Goal: Check status: Check status

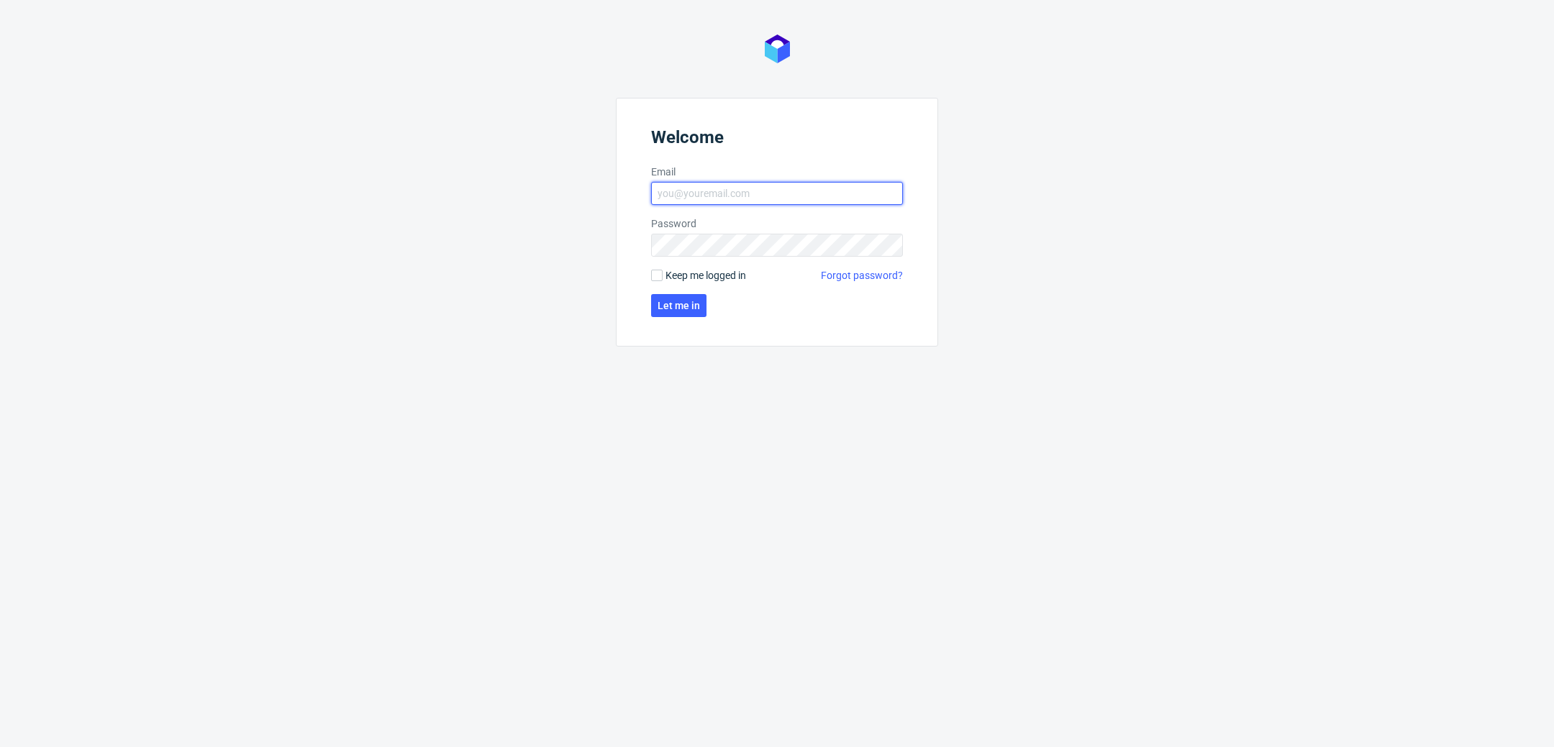
click at [791, 186] on input "Email" at bounding box center [777, 193] width 252 height 23
type input "katarzyna.drabczyk@packhelp.com"
click button "Let me in" at bounding box center [678, 305] width 55 height 23
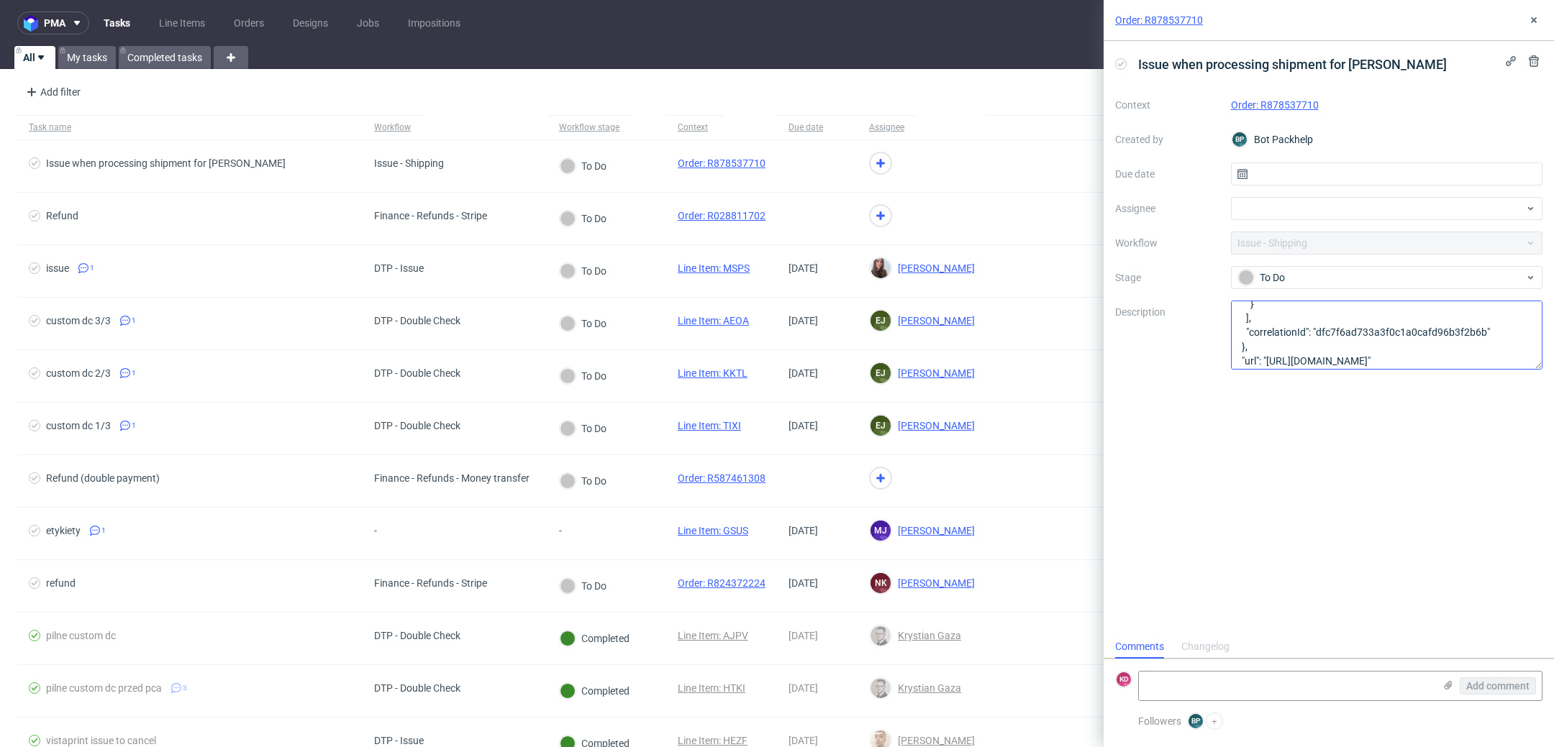
scroll to position [145, 0]
click at [1533, 22] on icon at bounding box center [1534, 20] width 12 height 12
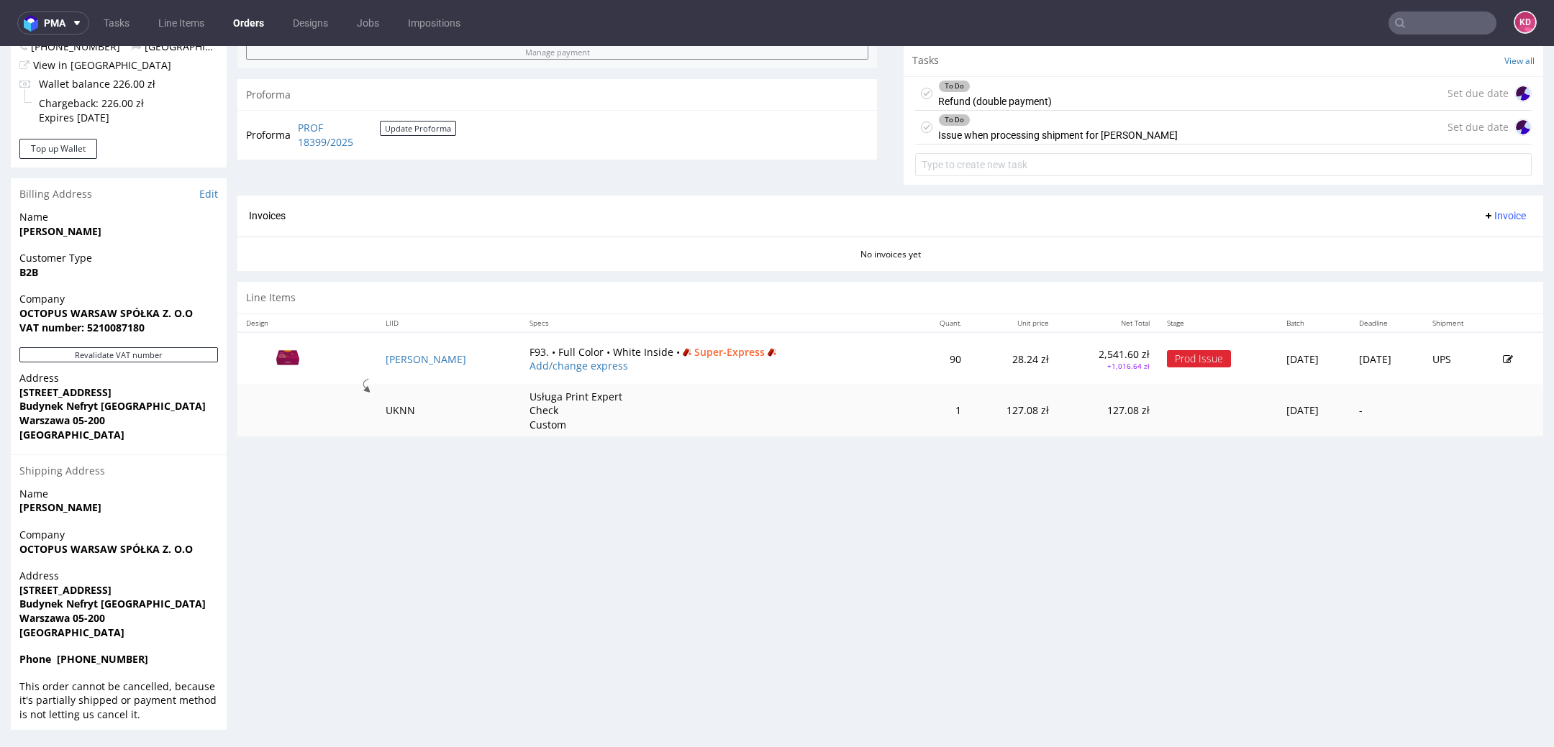
scroll to position [4, 0]
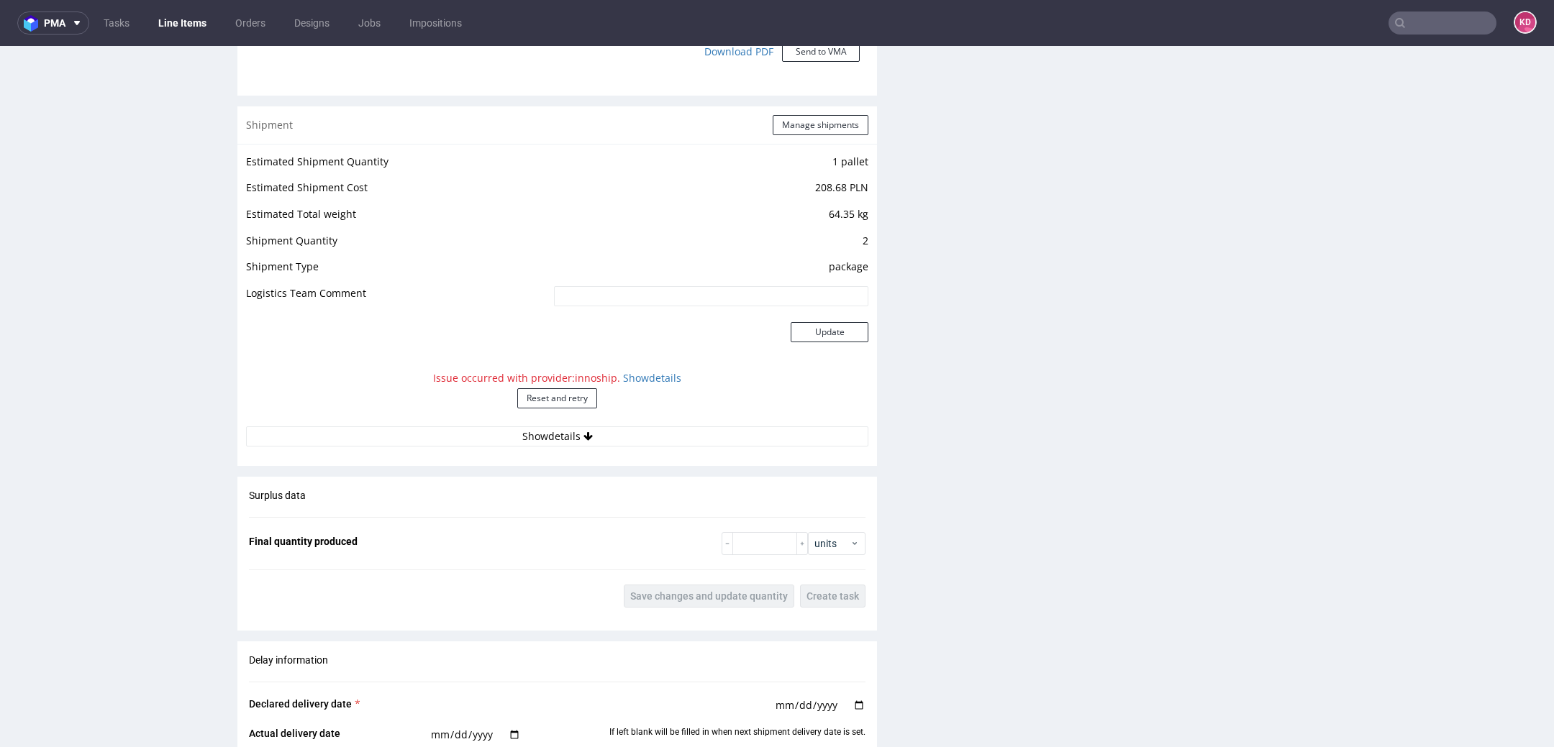
scroll to position [1496, 0]
click at [655, 368] on link "Show details" at bounding box center [652, 375] width 58 height 14
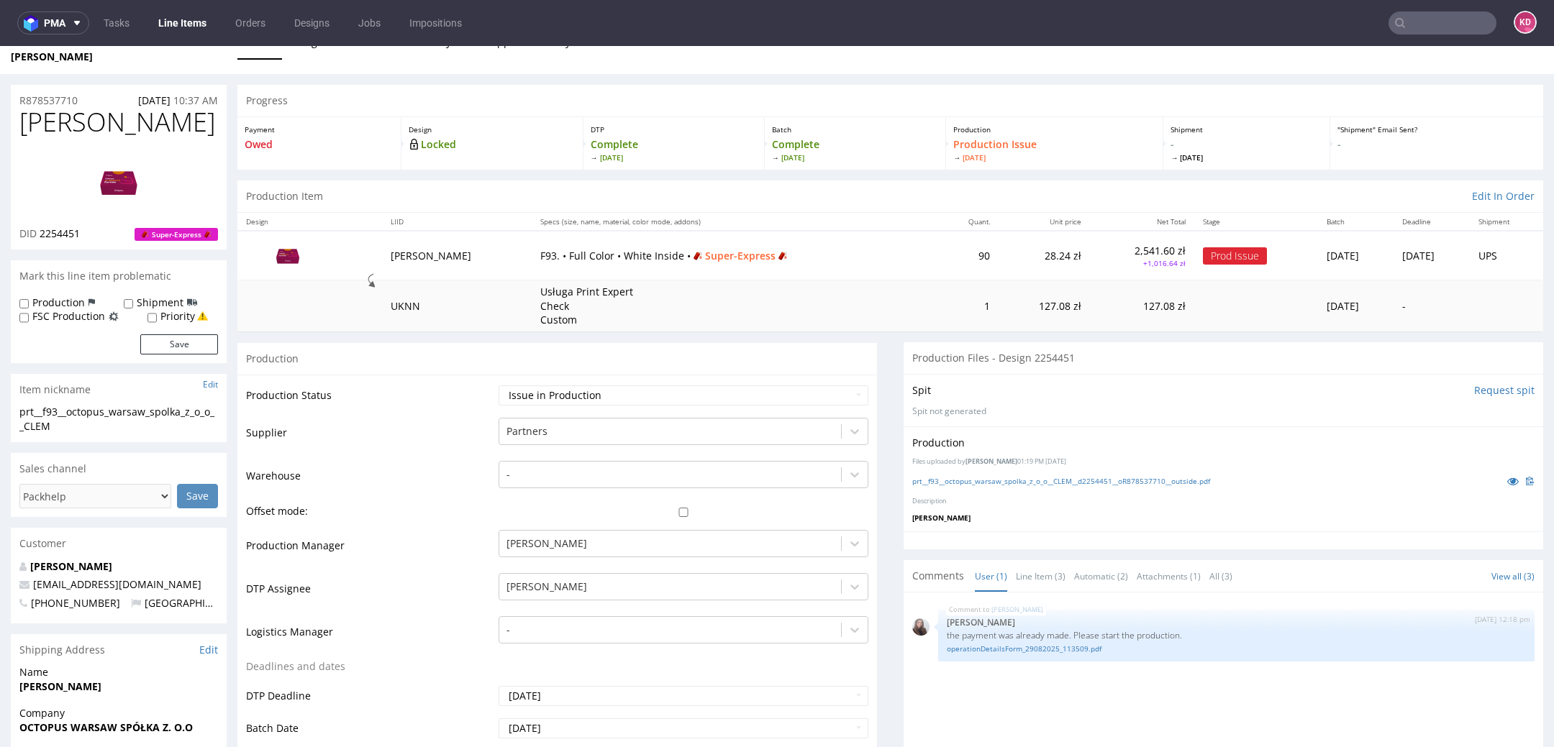
scroll to position [173, 0]
